Goal: Information Seeking & Learning: Learn about a topic

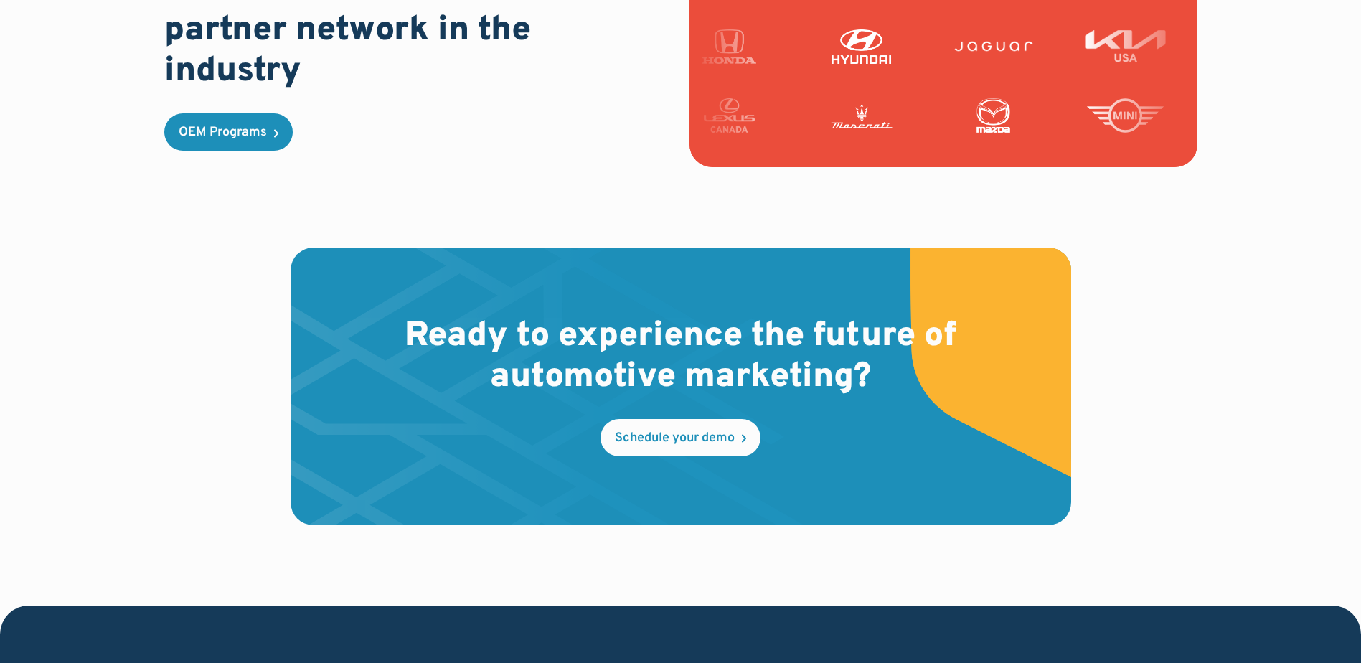
scroll to position [4243, 0]
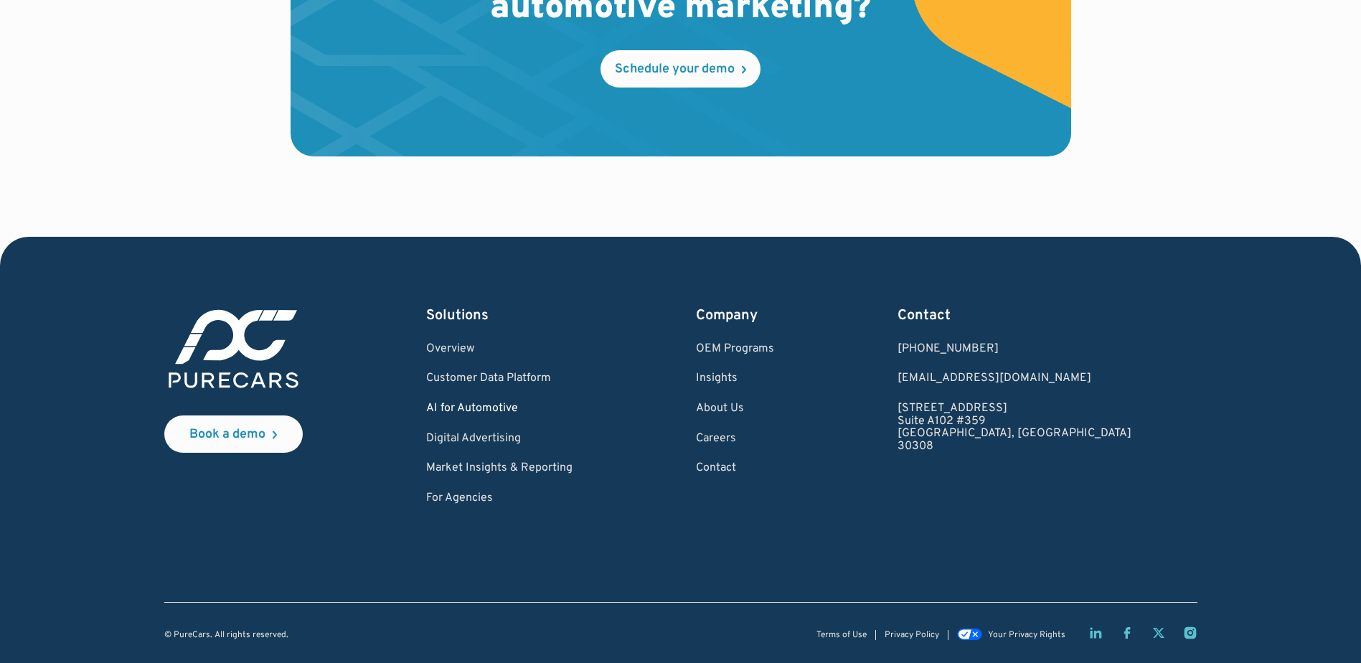
click at [496, 410] on link "AI for Automotive" at bounding box center [499, 409] width 146 height 13
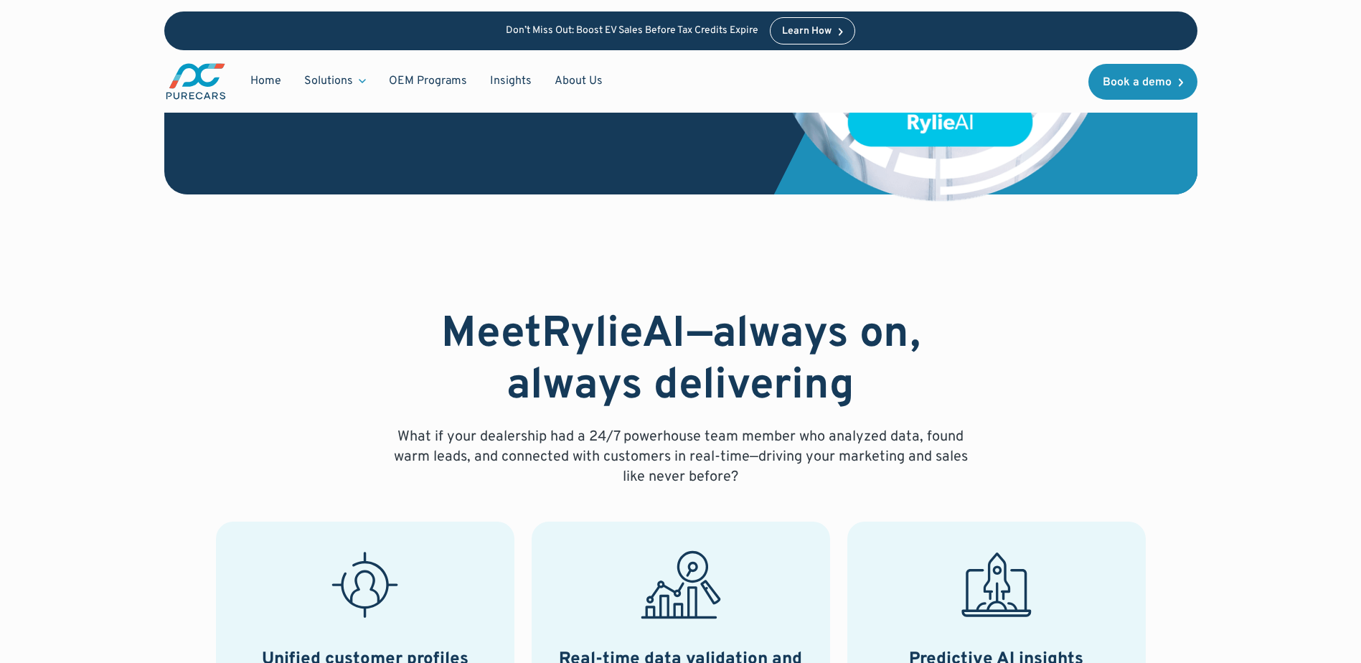
scroll to position [287, 0]
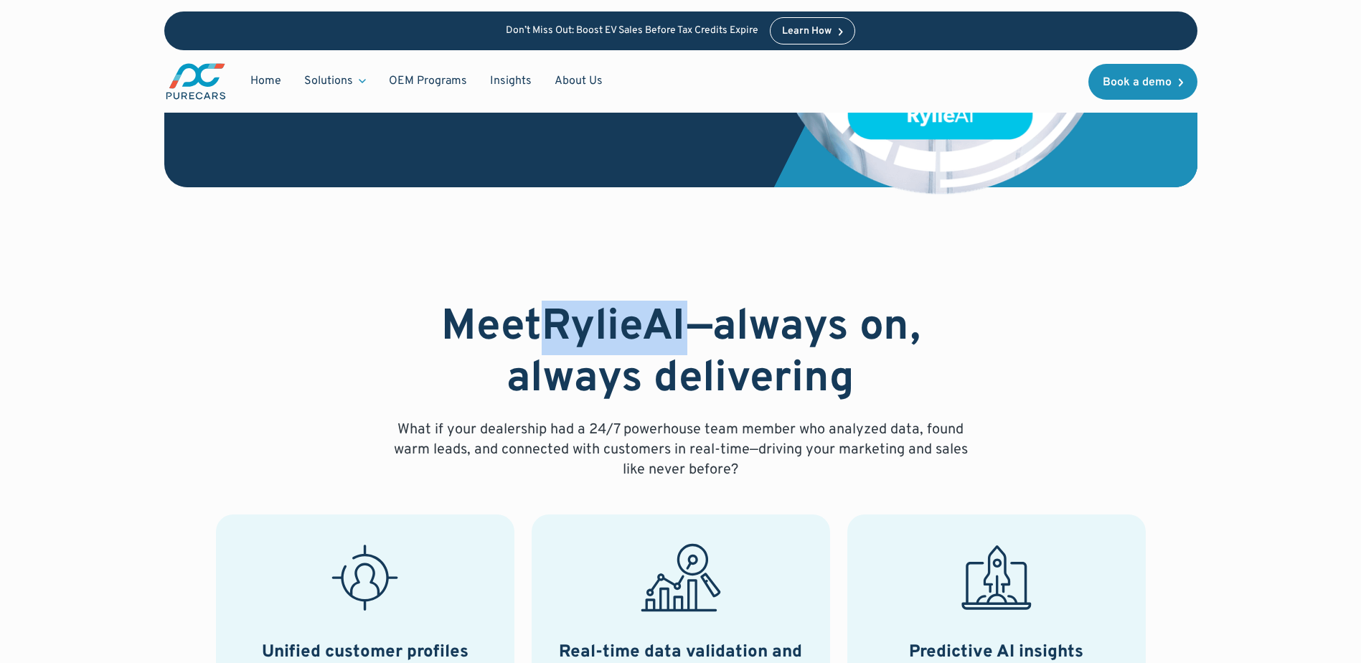
drag, startPoint x: 595, startPoint y: 323, endPoint x: 695, endPoint y: 339, distance: 101.7
click at [695, 339] on h2 "Meet RylieAI —always on, always delivering" at bounding box center [680, 353] width 597 height 103
drag, startPoint x: 695, startPoint y: 339, endPoint x: 627, endPoint y: 331, distance: 68.6
copy strong "RylieAI"
